Goal: Transaction & Acquisition: Obtain resource

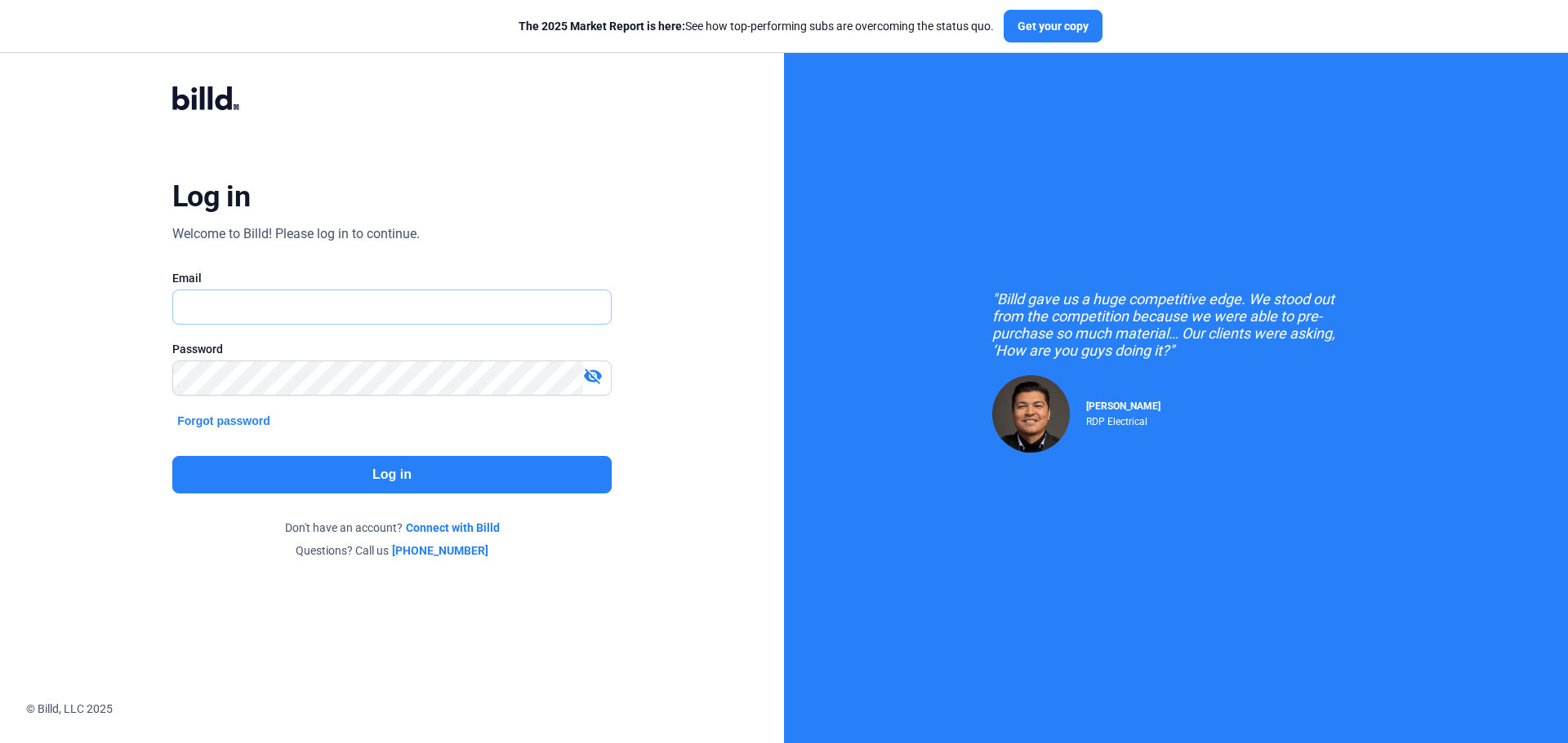
type input "[DOMAIN_NAME][EMAIL_ADDRESS][DOMAIN_NAME]"
click at [415, 477] on button "Log in" at bounding box center [392, 474] width 439 height 37
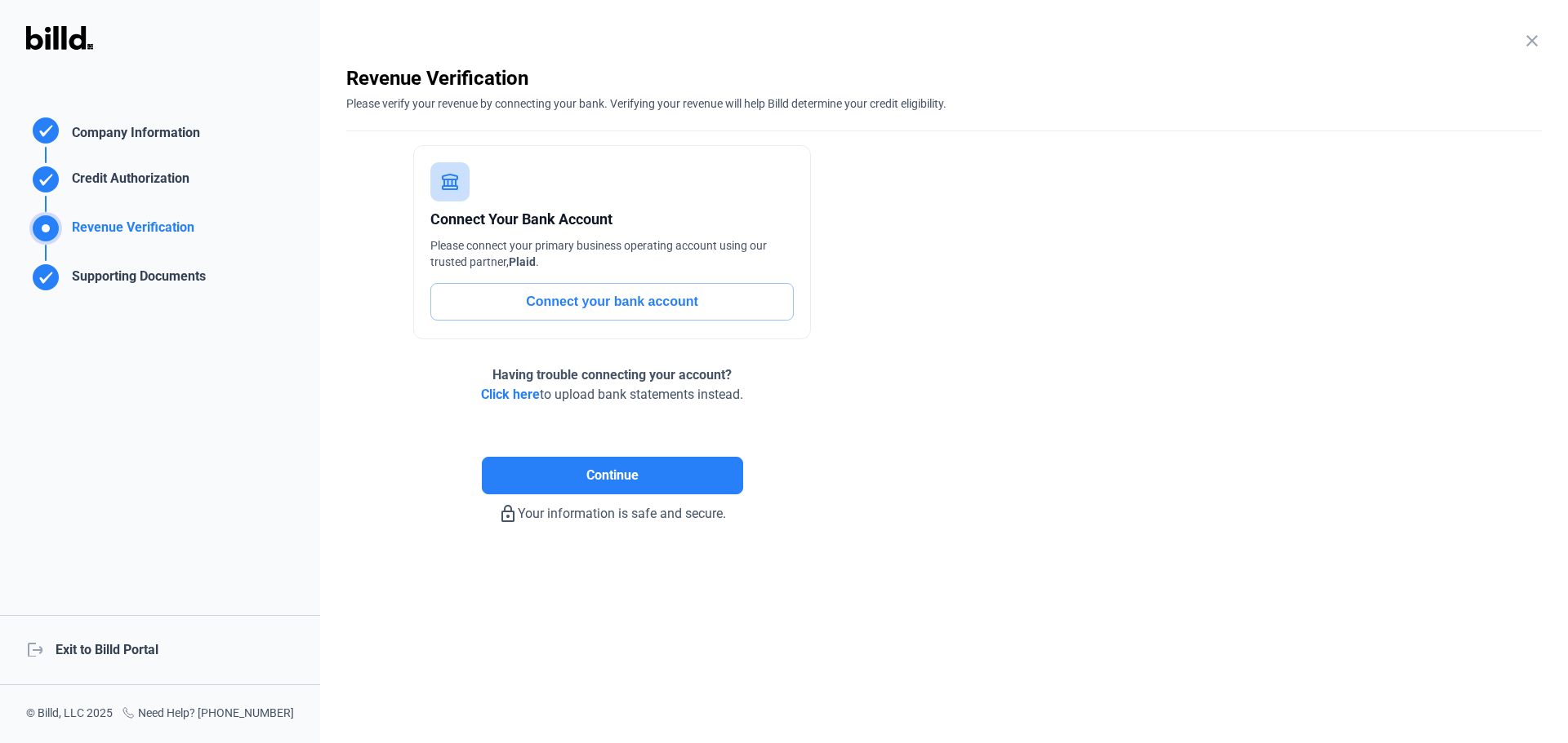
click at [134, 650] on div "logout Exit to Billd Portal" at bounding box center [159, 650] width 320 height 70
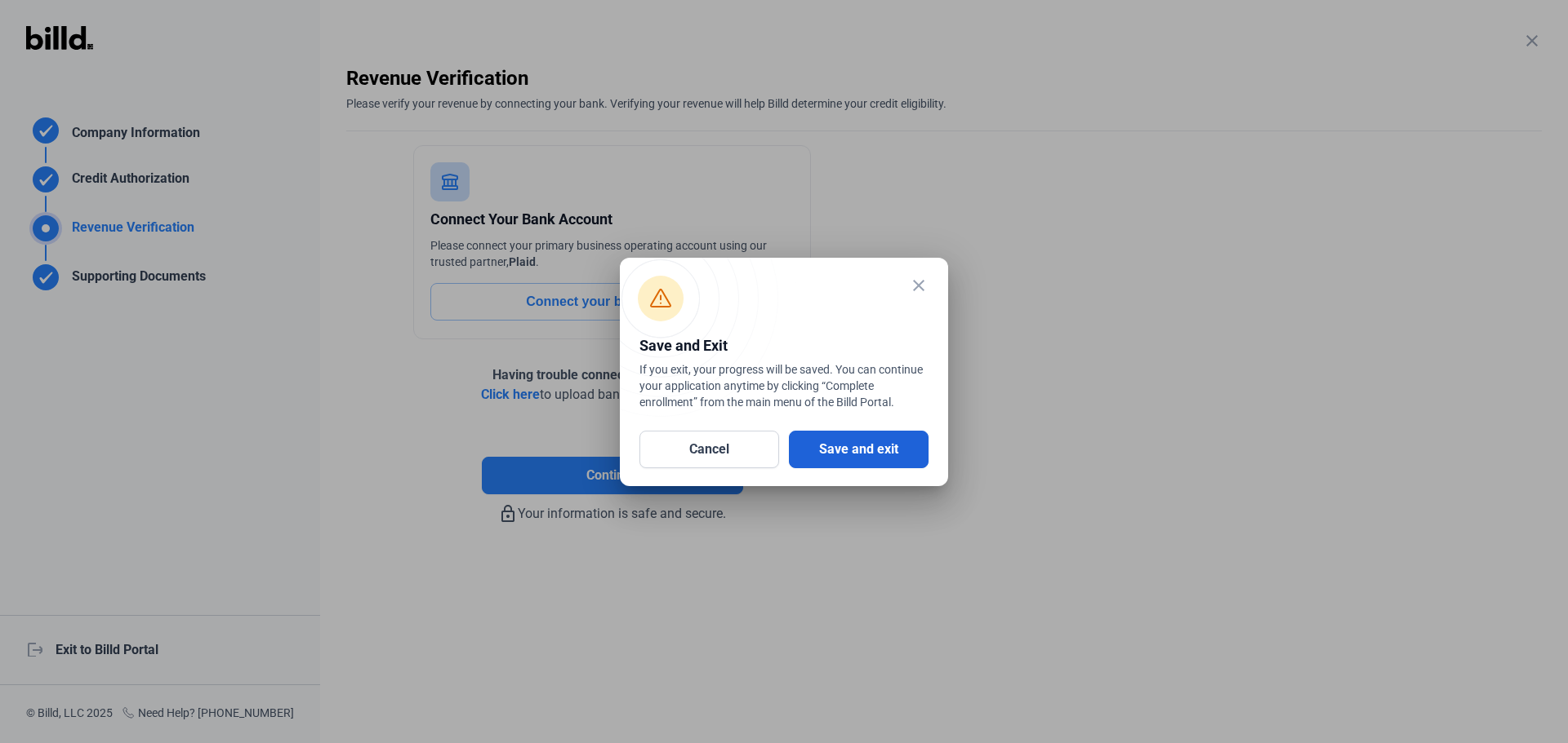
click at [838, 451] on button "Save and exit" at bounding box center [858, 449] width 139 height 37
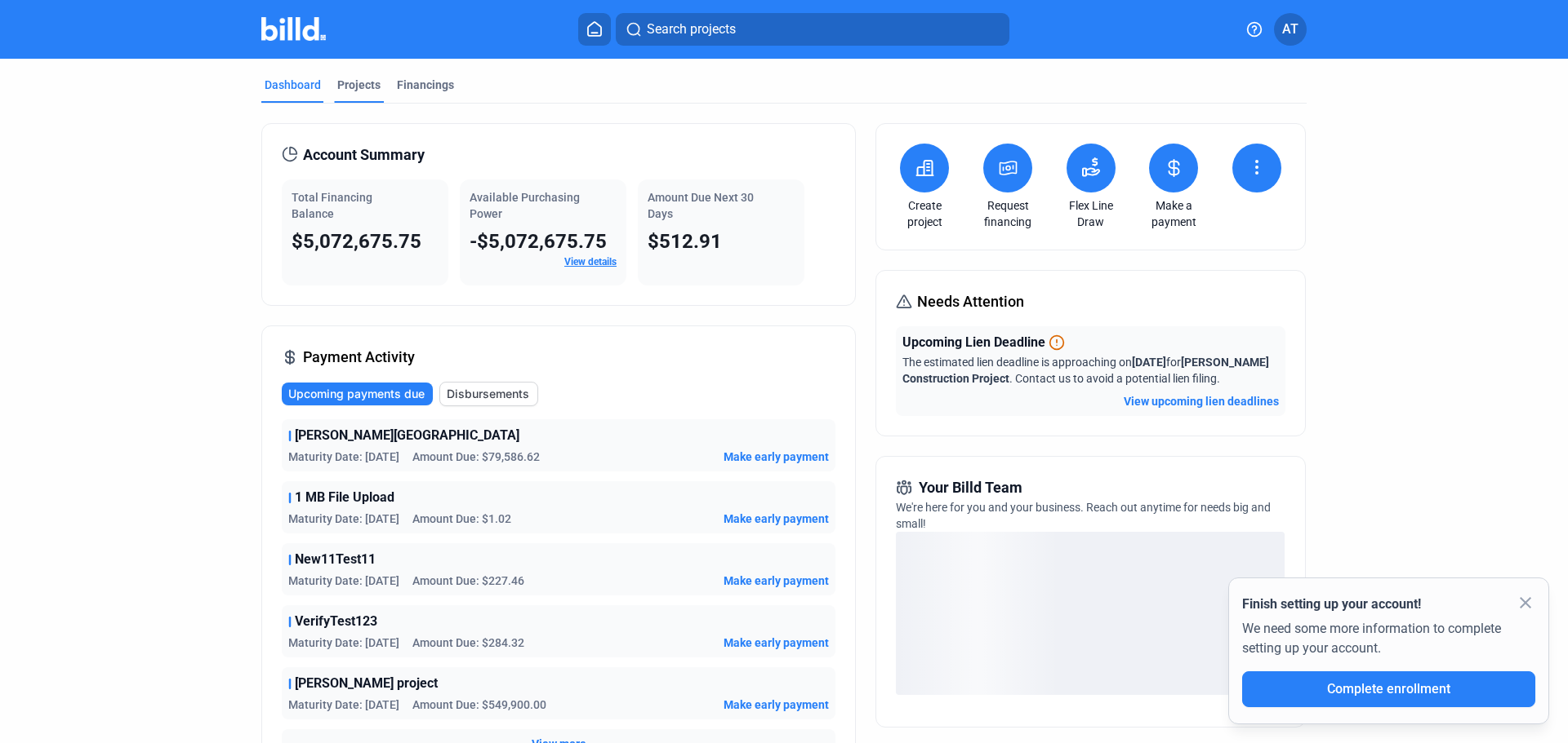
click at [351, 84] on div "Projects" at bounding box center [358, 85] width 43 height 16
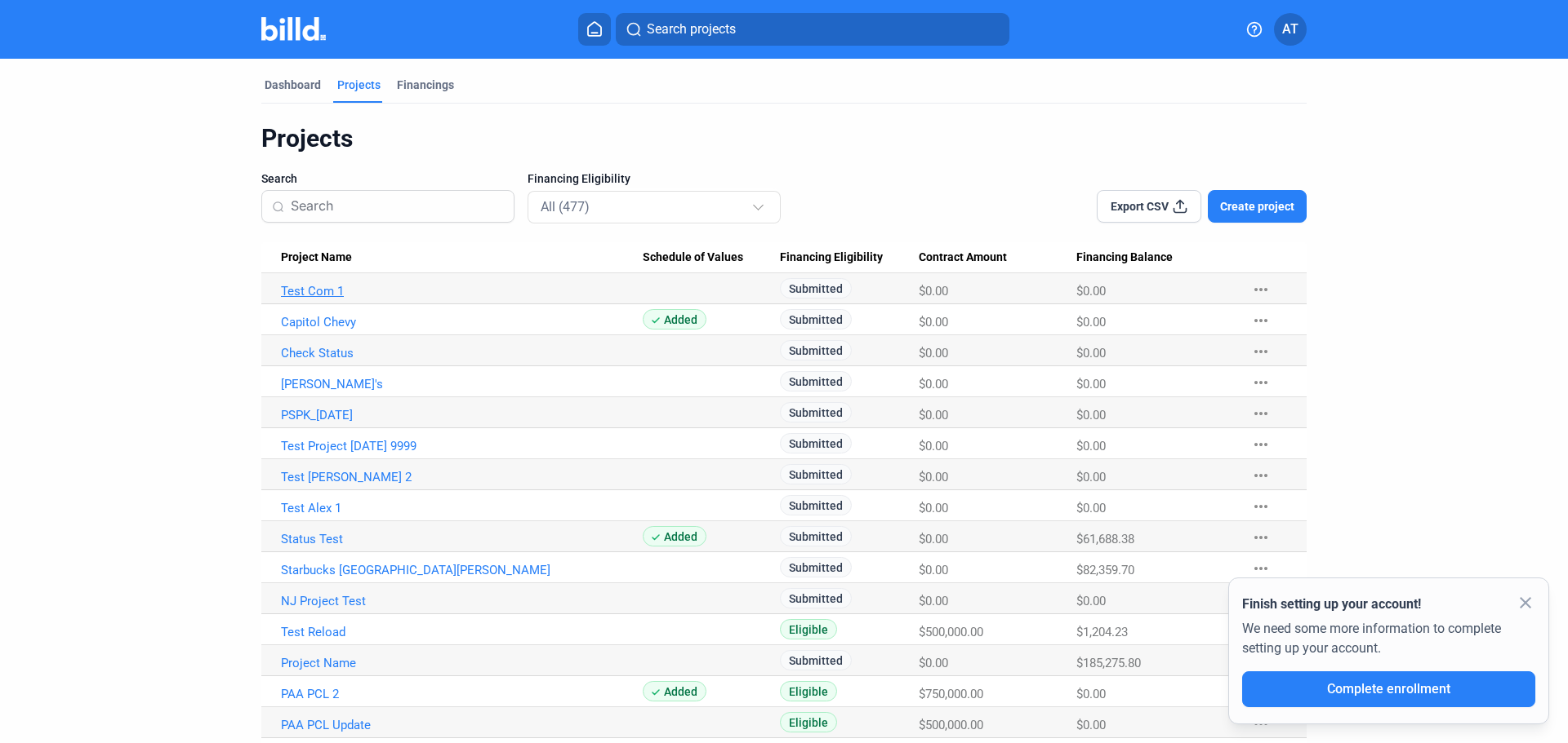
click at [324, 289] on link "Test Com 1" at bounding box center [461, 291] width 362 height 15
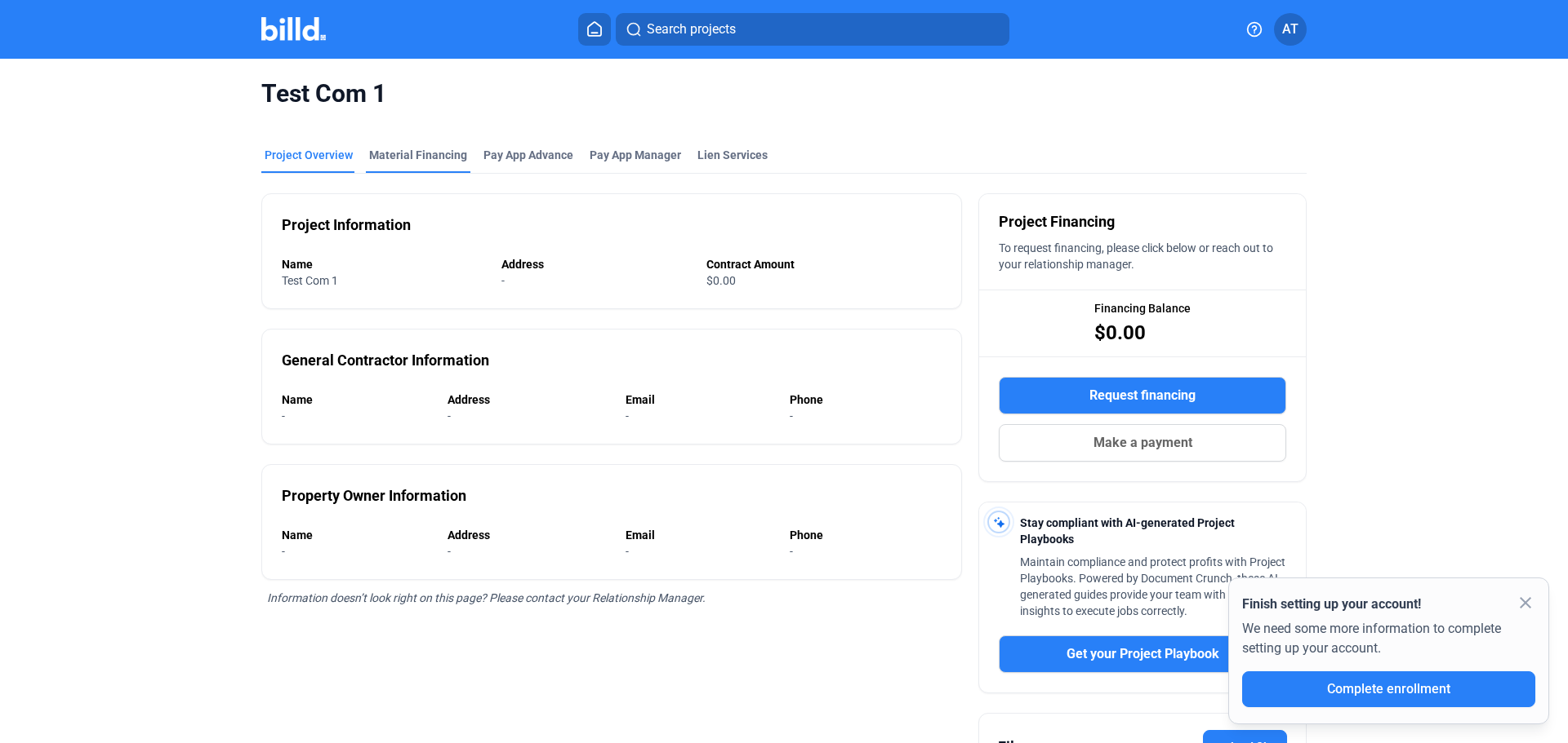
click at [426, 151] on div "Material Financing" at bounding box center [418, 155] width 98 height 16
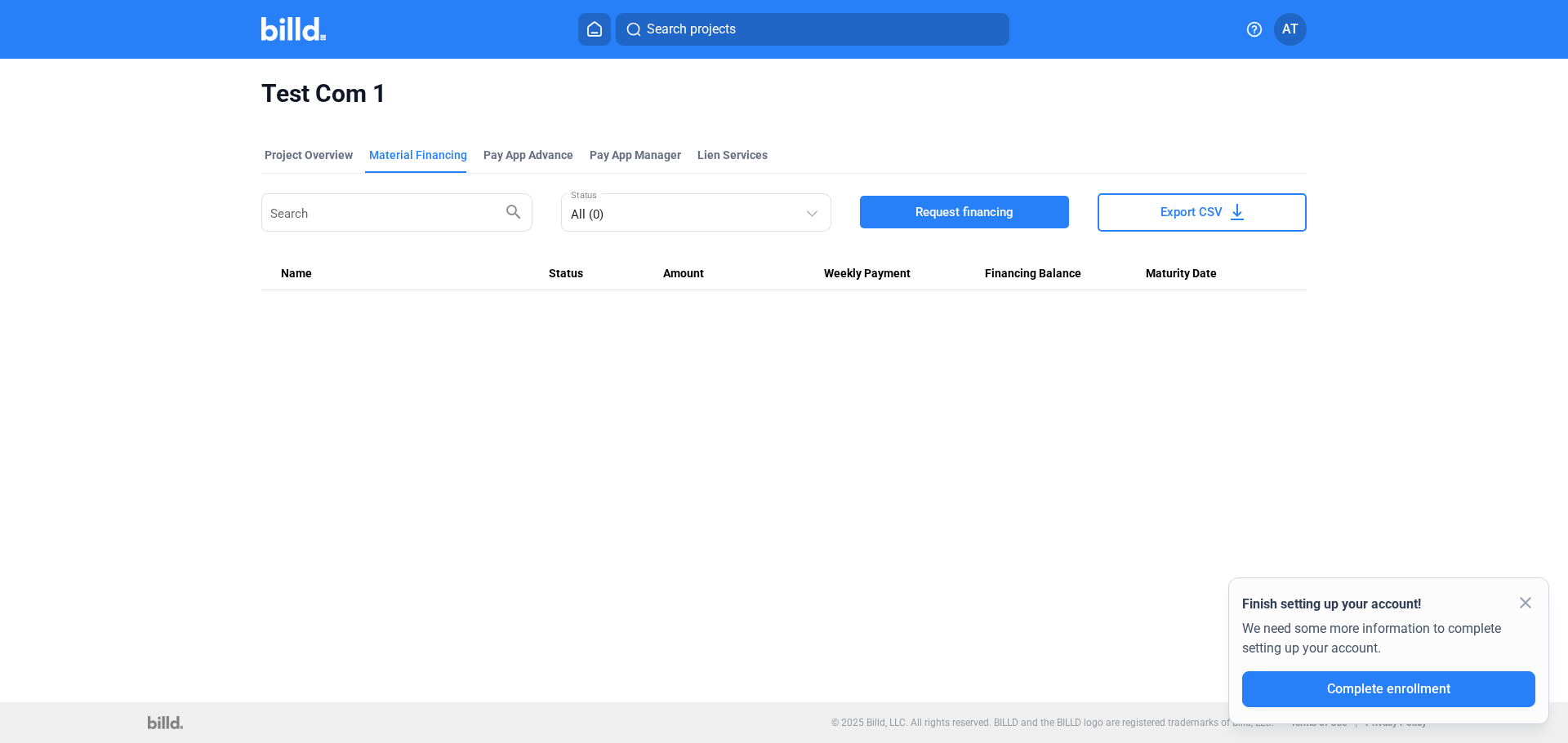
click at [950, 214] on span "Request financing" at bounding box center [965, 212] width 98 height 16
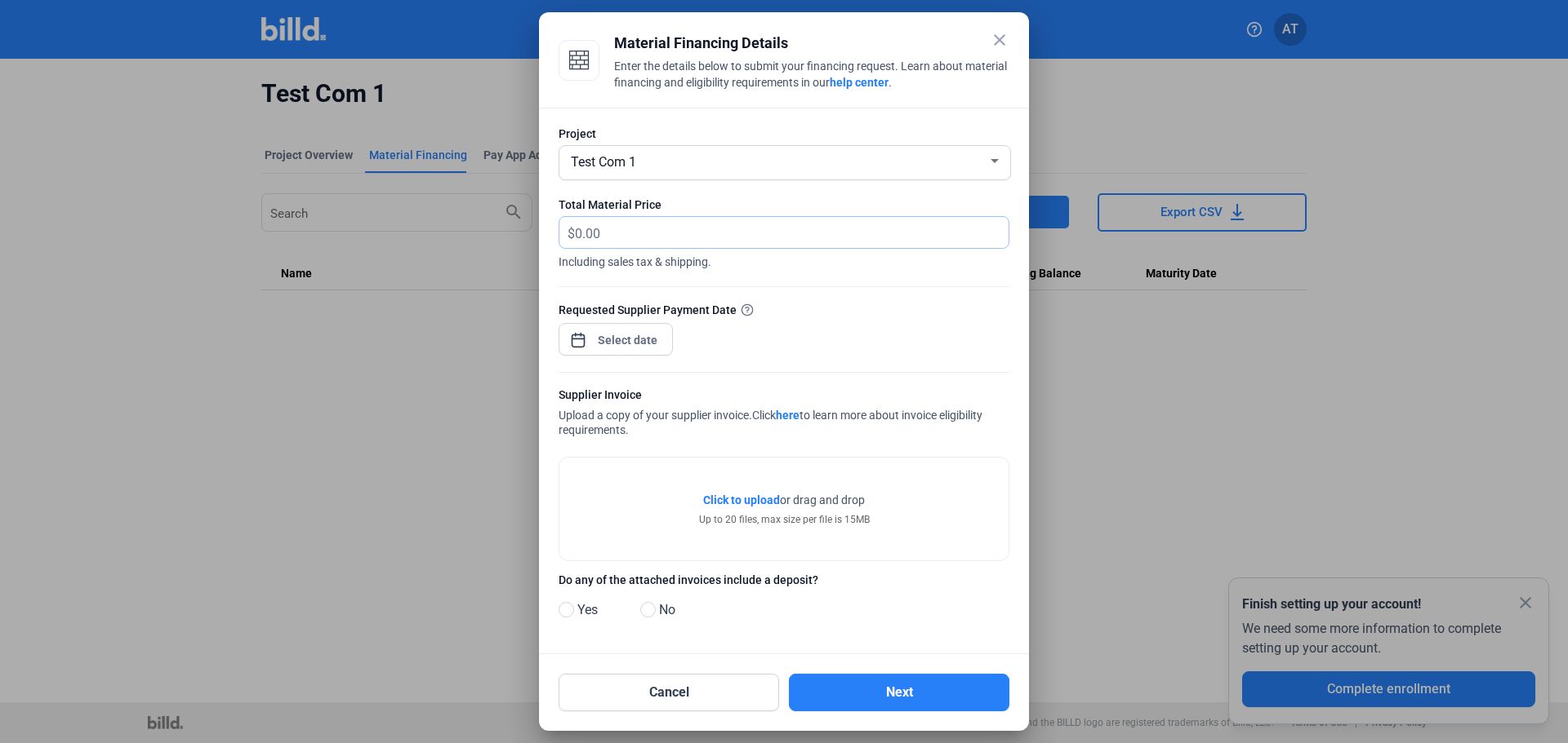
click at [793, 230] on input "text" at bounding box center [782, 232] width 415 height 32
click at [619, 231] on input "text" at bounding box center [792, 232] width 434 height 32
type input "60,000"
click at [641, 348] on div "close Material Financing Details Enter the details below to submit your financi…" at bounding box center [784, 372] width 1568 height 743
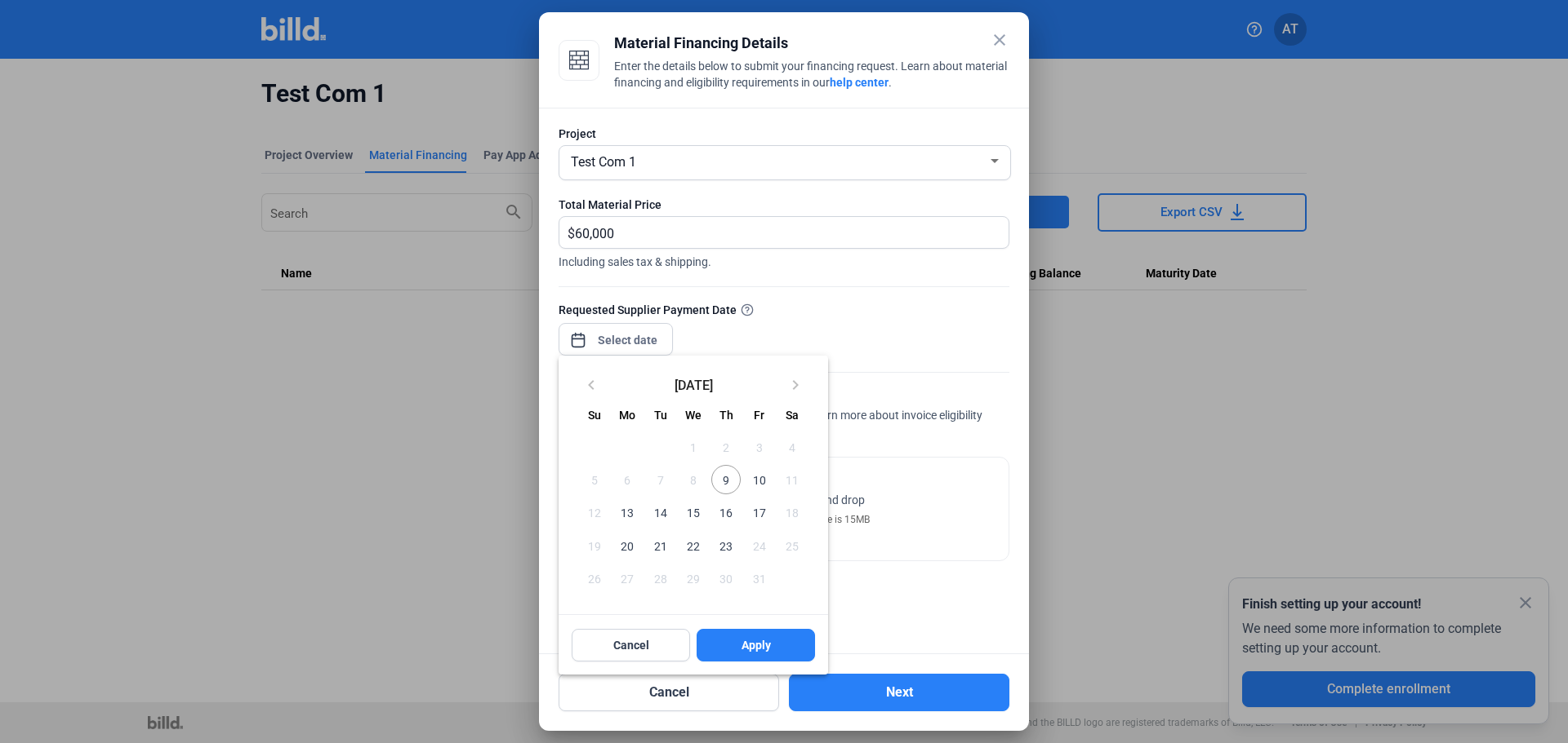
click at [695, 514] on span "15" at bounding box center [693, 513] width 29 height 29
click at [754, 637] on button "Apply" at bounding box center [755, 646] width 118 height 33
type input "[DATE]"
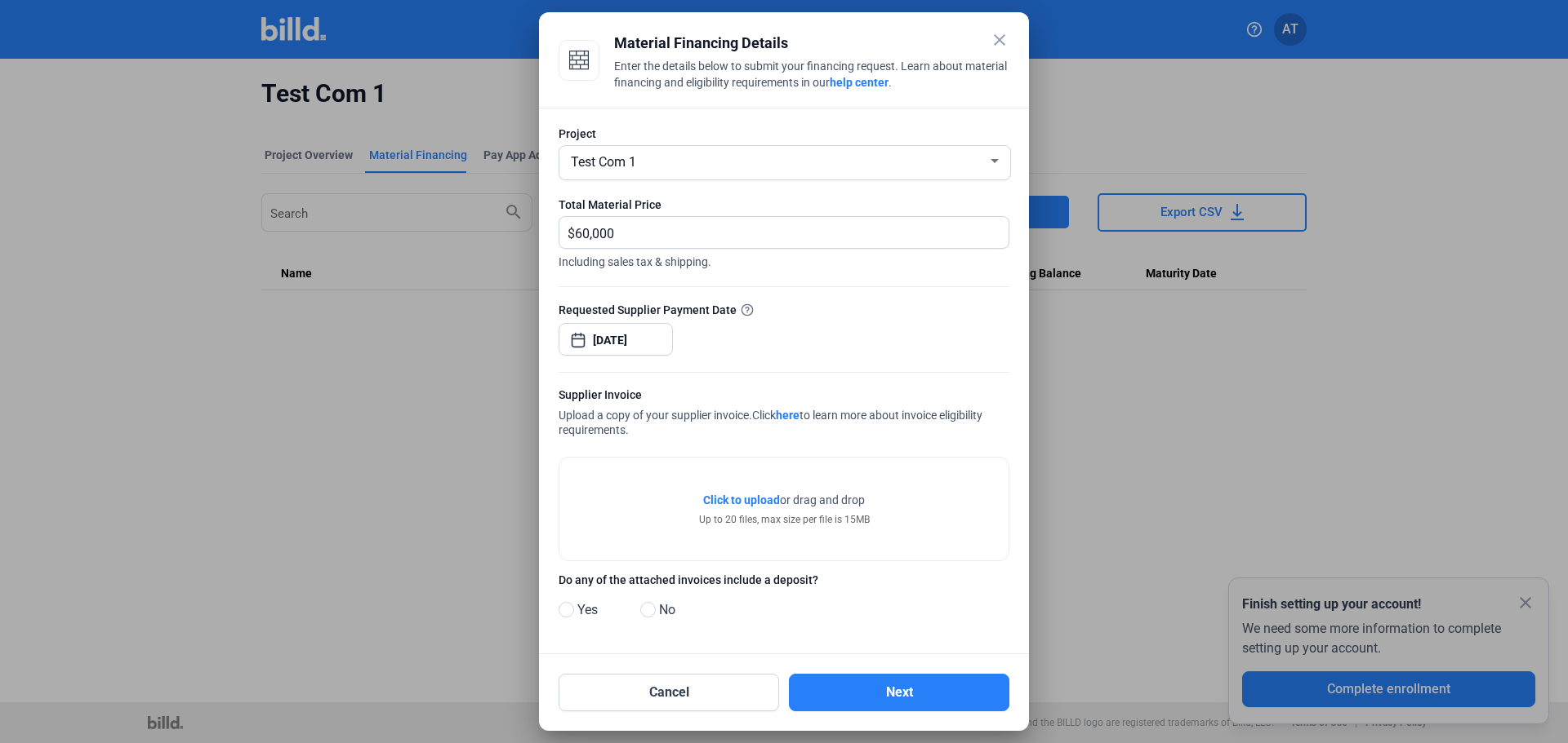
click at [743, 495] on span "Click to upload" at bounding box center [742, 500] width 77 height 13
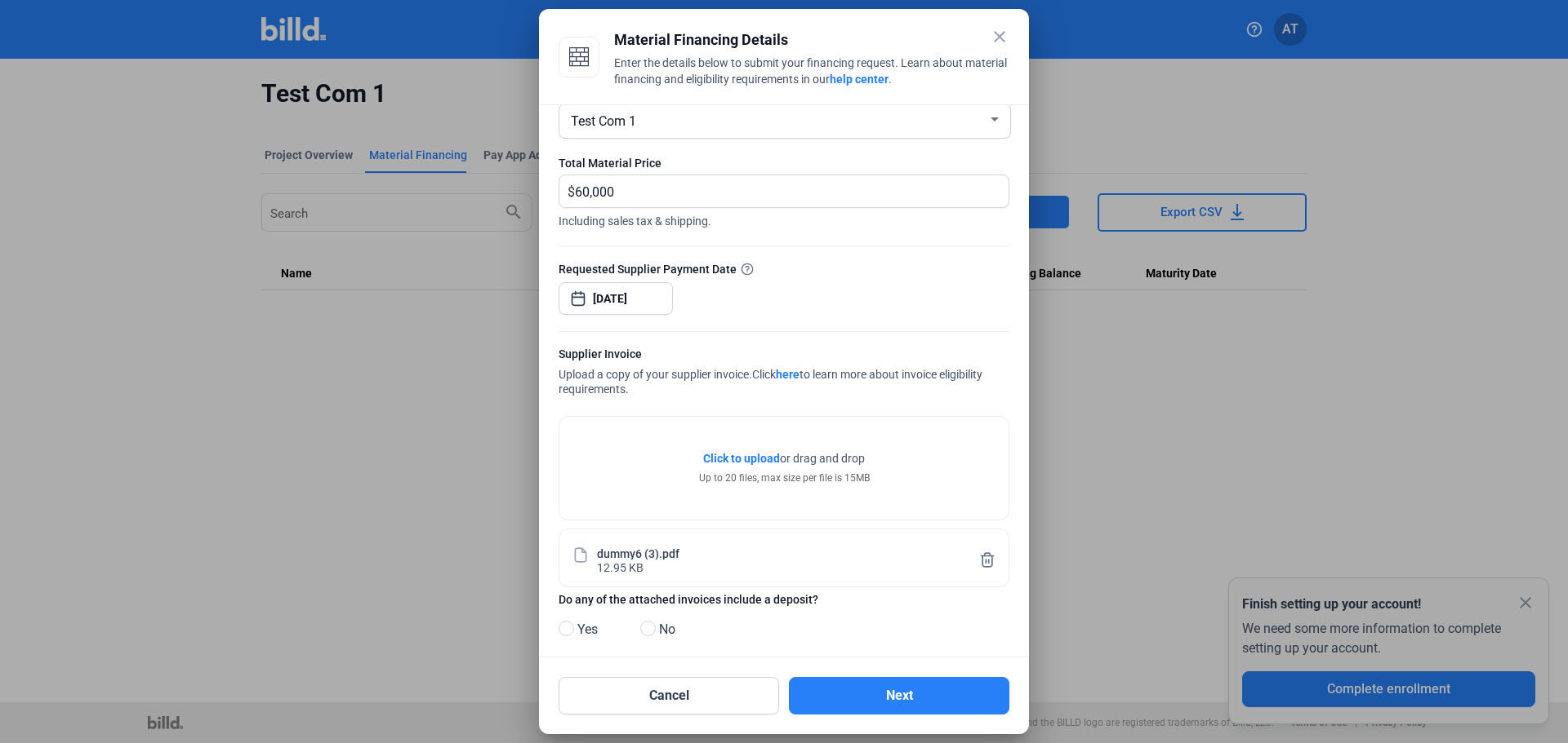
scroll to position [57, 0]
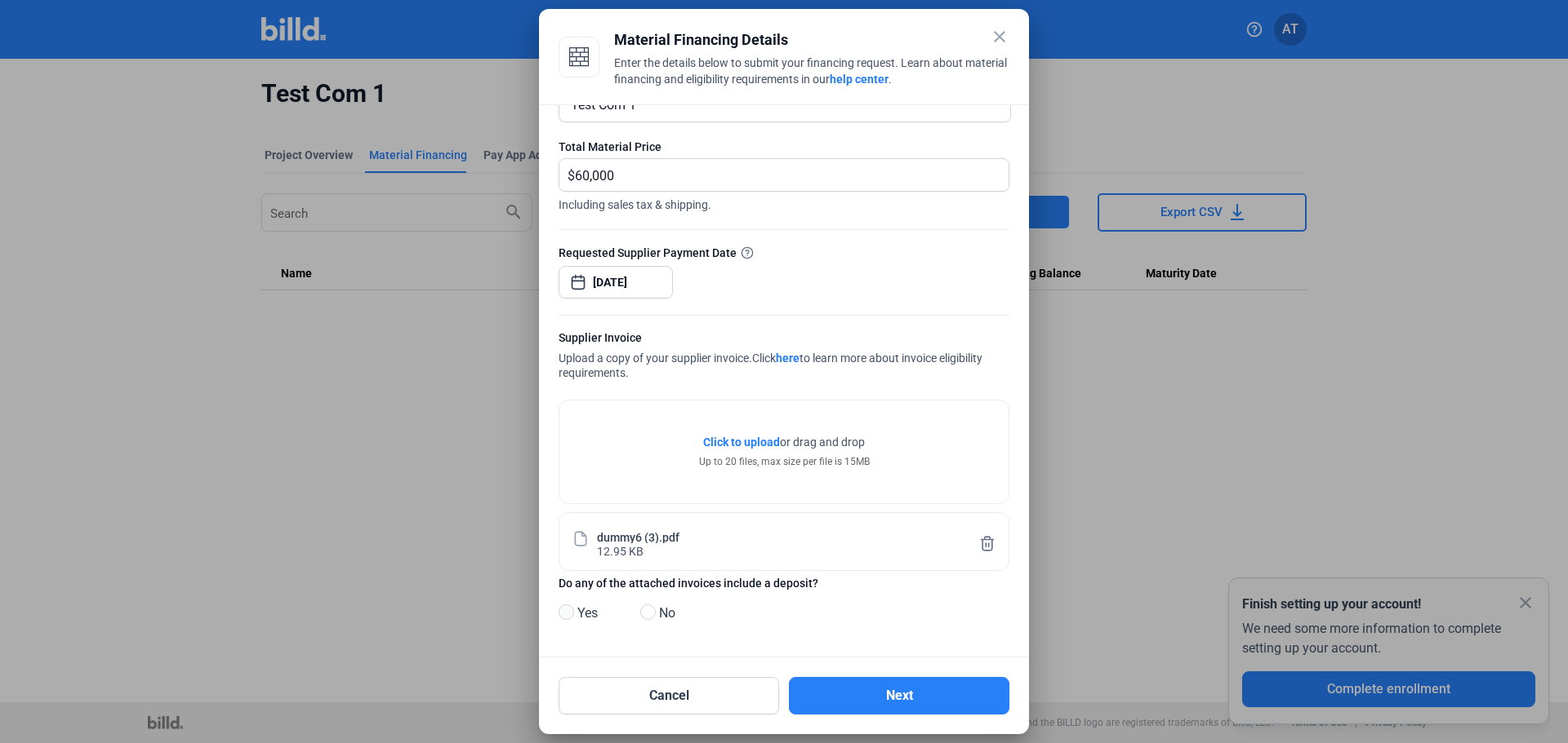
click at [570, 612] on span at bounding box center [566, 612] width 15 height 15
click at [570, 612] on input "Yes" at bounding box center [564, 613] width 12 height 12
radio input "true"
click at [879, 701] on button "Next" at bounding box center [899, 696] width 220 height 37
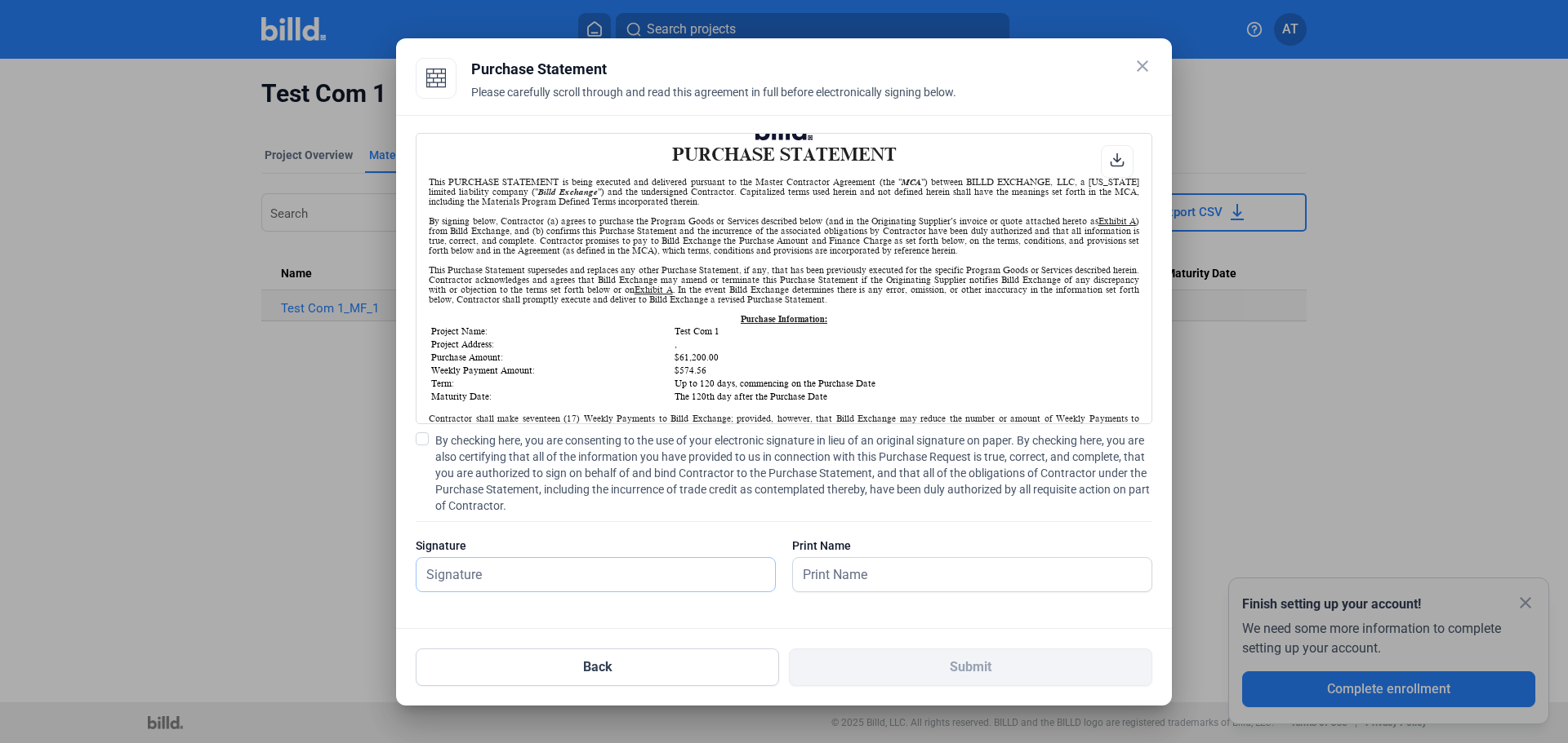
scroll to position [82, 0]
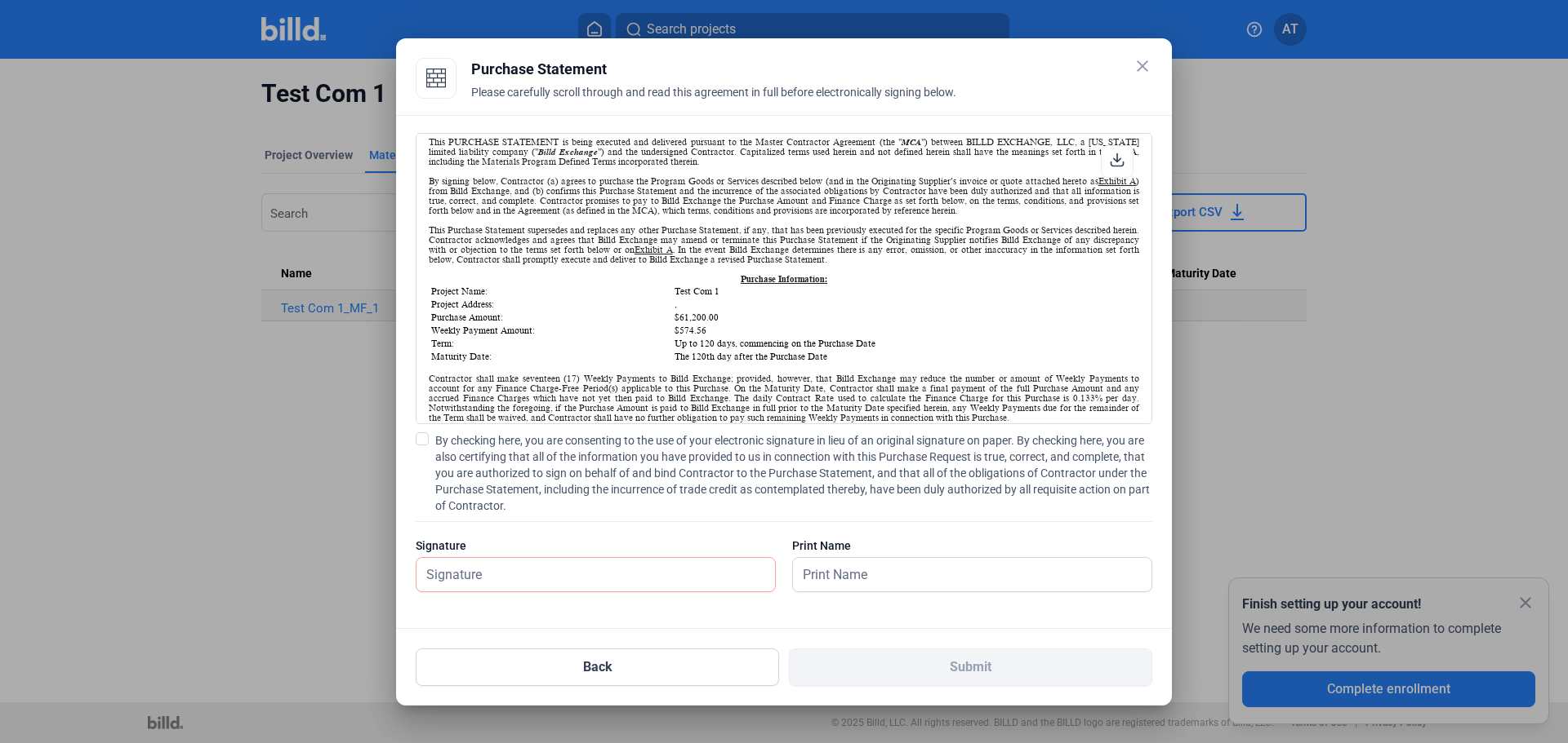
click at [688, 287] on td "Test Com 1" at bounding box center [905, 291] width 464 height 12
copy td "Test Com 1"
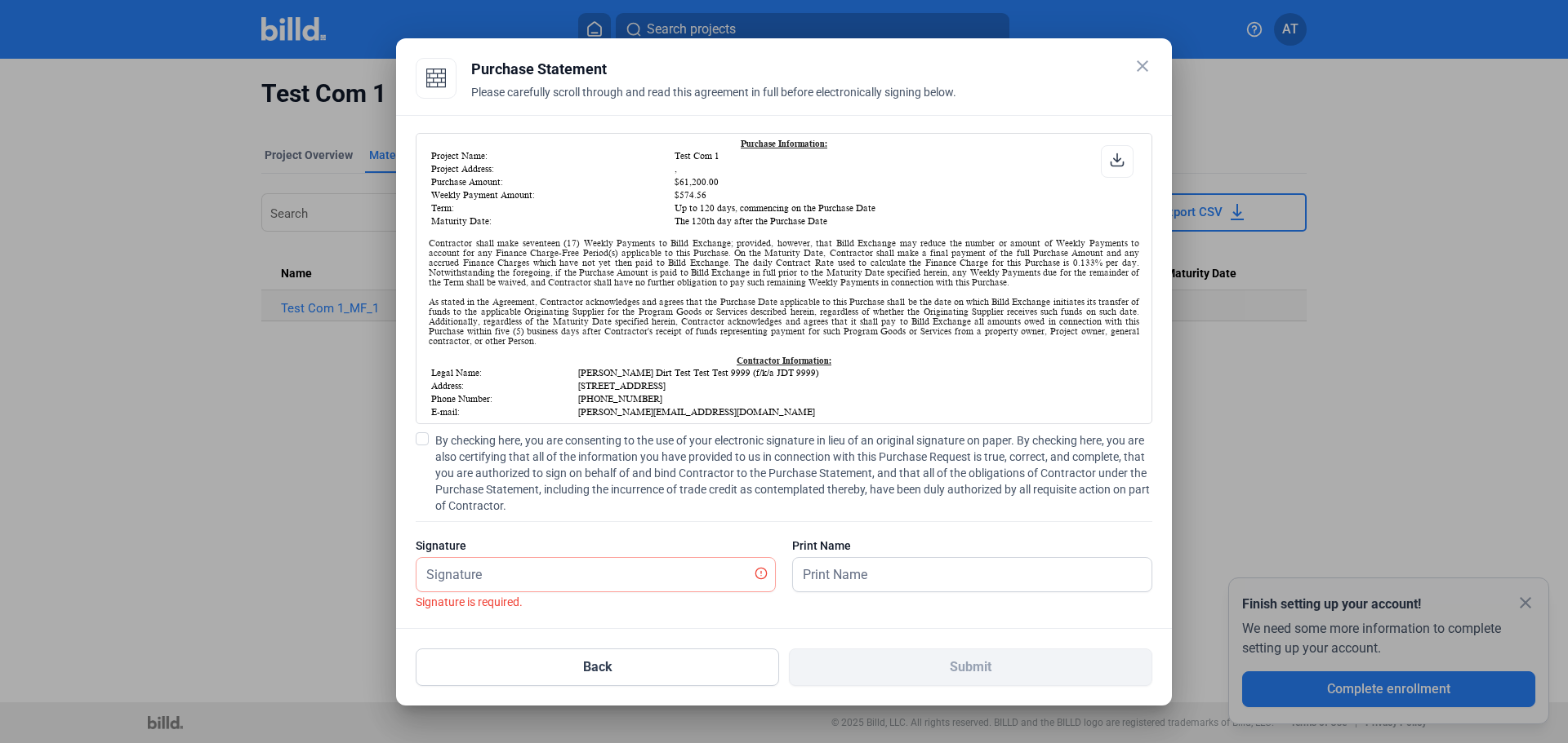
scroll to position [163, 0]
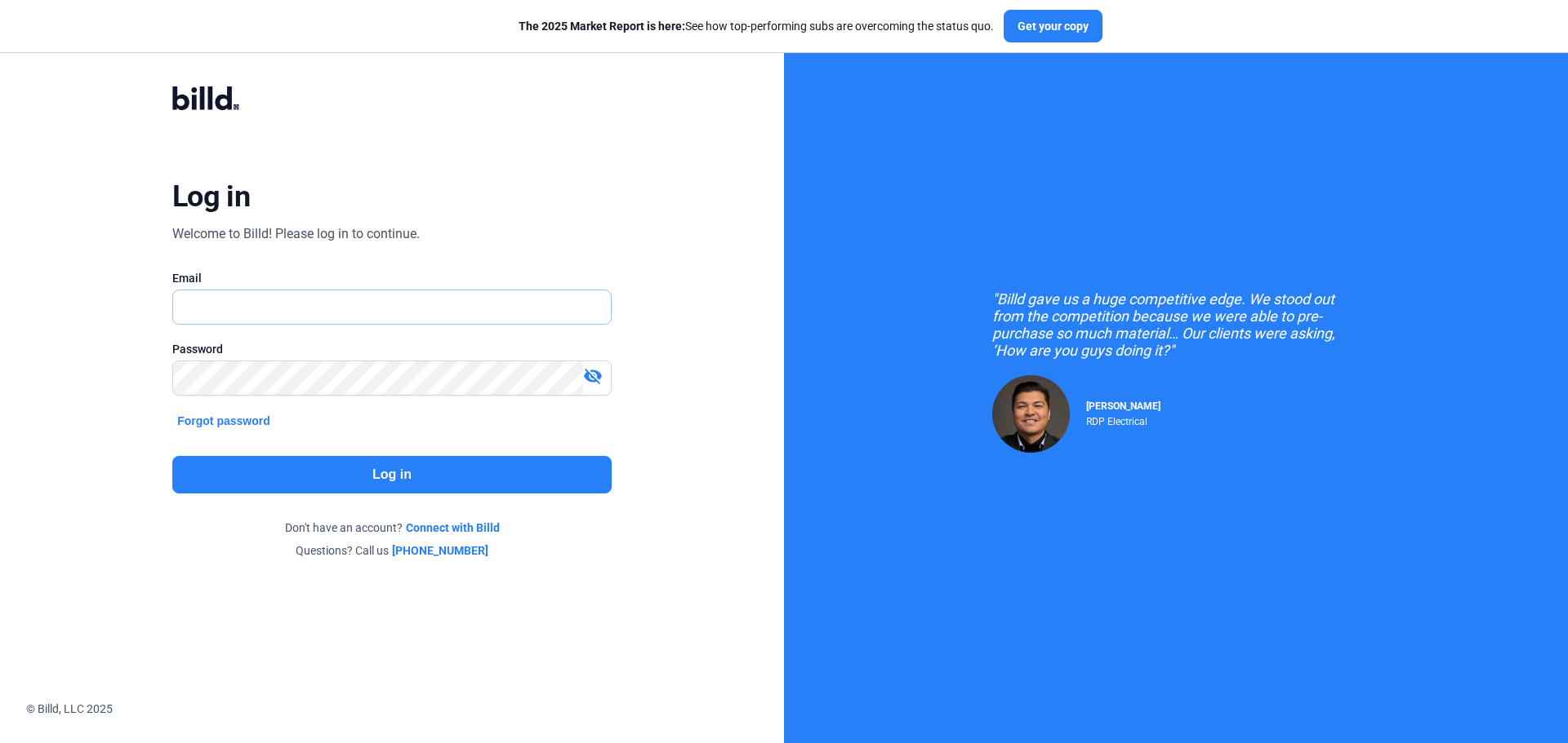
type input "[DOMAIN_NAME][EMAIL_ADDRESS][DOMAIN_NAME]"
click at [106, 67] on div "Log in Welcome to Billd! Please log in to continue. Email ailic.bot@gmail.com P…" at bounding box center [392, 322] width 784 height 645
